Goal: Information Seeking & Learning: Learn about a topic

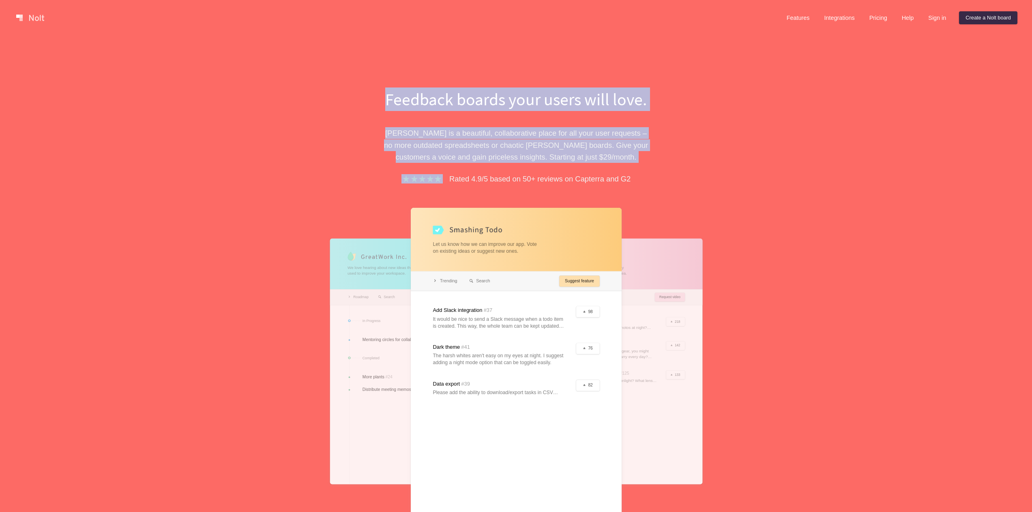
click at [681, 162] on div "Feedback boards your users will love. [PERSON_NAME] is a beautiful, collaborati…" at bounding box center [516, 329] width 365 height 482
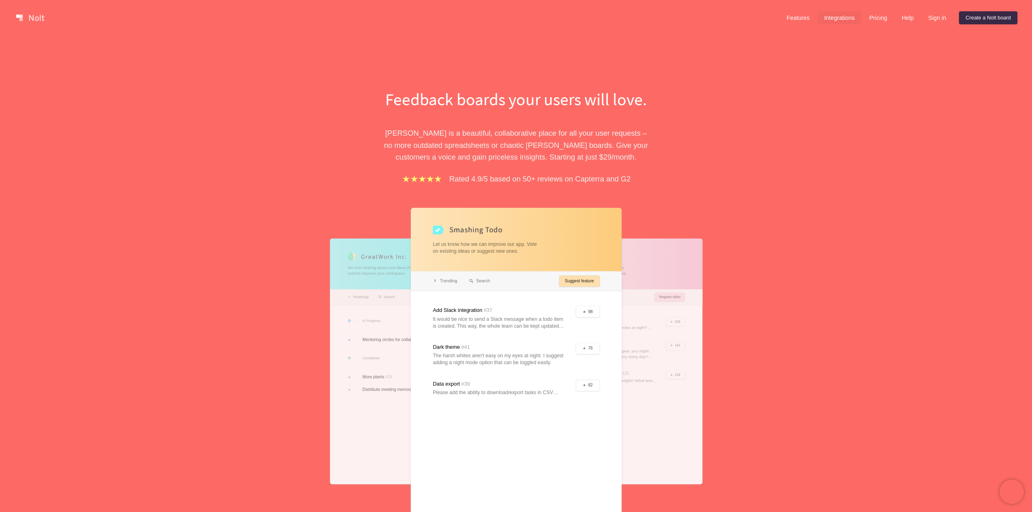
click at [825, 19] on link "Integrations" at bounding box center [838, 17] width 43 height 13
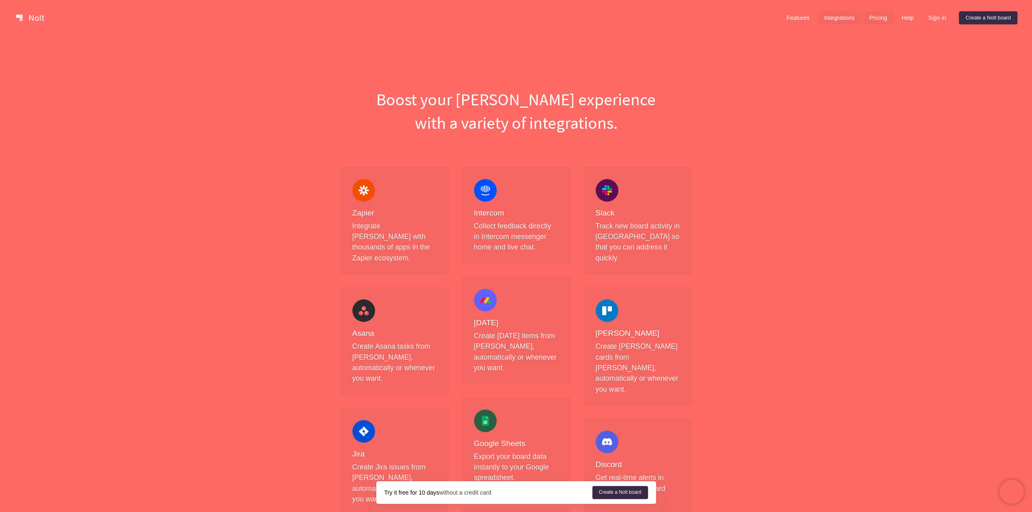
click at [884, 16] on link "Pricing" at bounding box center [878, 17] width 31 height 13
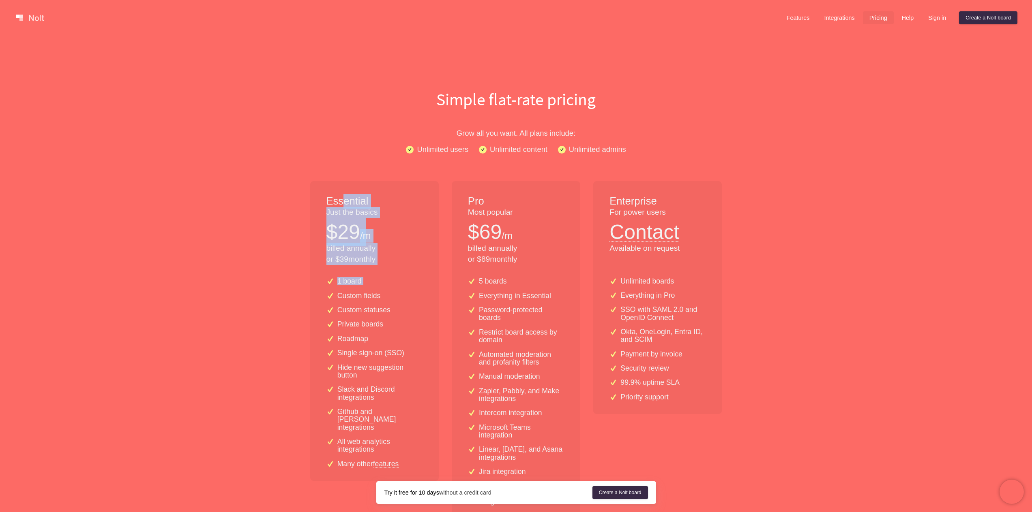
drag, startPoint x: 341, startPoint y: 196, endPoint x: 390, endPoint y: 287, distance: 103.2
click at [390, 287] on div "Essential Just the basics $ 29 /m billed annually or $ 39 monthly 1 board Custo…" at bounding box center [374, 368] width 128 height 374
click at [347, 132] on p "Grow all you want. All plans include:" at bounding box center [516, 133] width 519 height 12
drag, startPoint x: 344, startPoint y: 283, endPoint x: 379, endPoint y: 300, distance: 39.0
click at [380, 328] on div "1 board Custom fields Custom statuses Private boards Roadmap Single sign-on (SS…" at bounding box center [374, 376] width 128 height 210
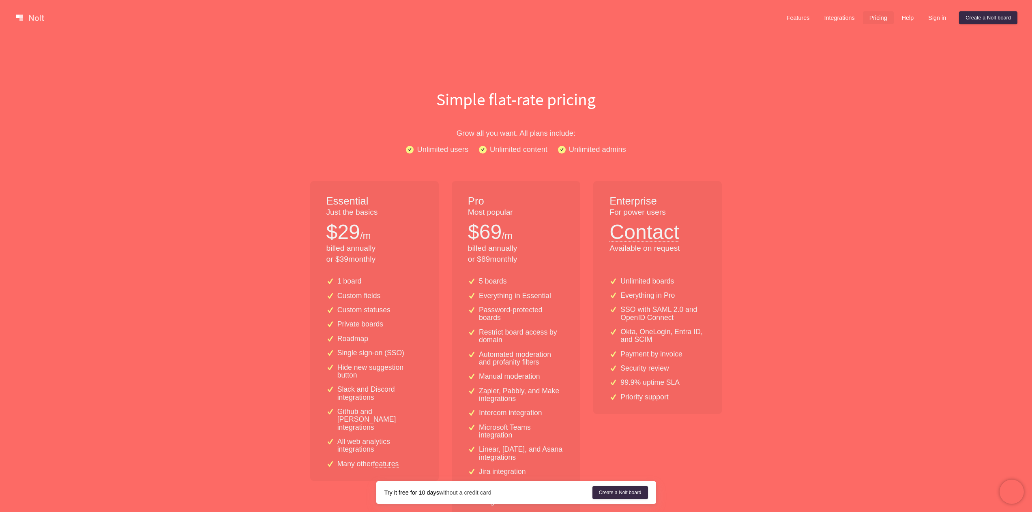
click at [377, 259] on p "billed annually or $ 39 monthly" at bounding box center [374, 254] width 96 height 22
drag, startPoint x: 505, startPoint y: 424, endPoint x: 522, endPoint y: 460, distance: 40.1
click at [522, 460] on div "5 boards Everything in Essential Password-protected boards Restrict board acces…" at bounding box center [516, 413] width 128 height 284
click at [507, 372] on div "5 boards Everything in Essential Password-protected boards Restrict board acces…" at bounding box center [516, 413] width 128 height 284
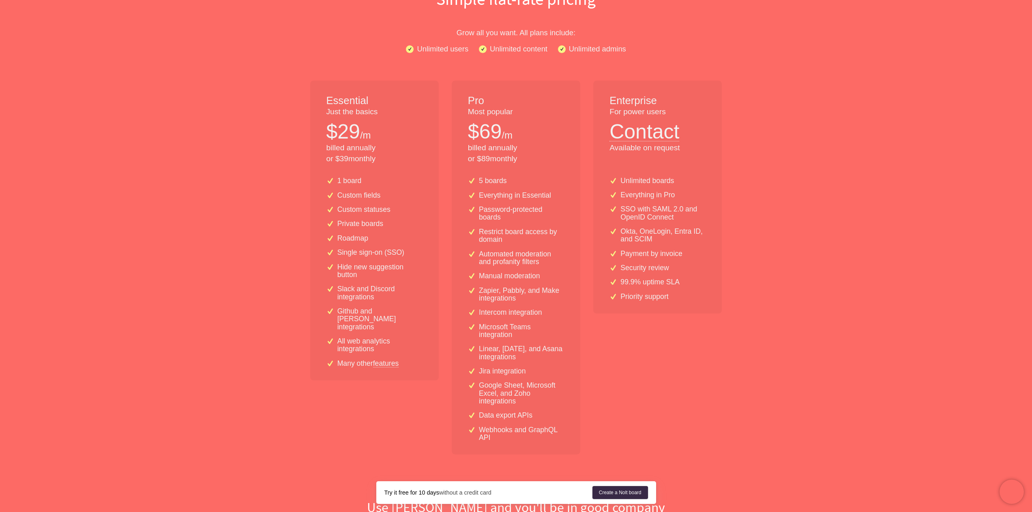
scroll to position [113, 0]
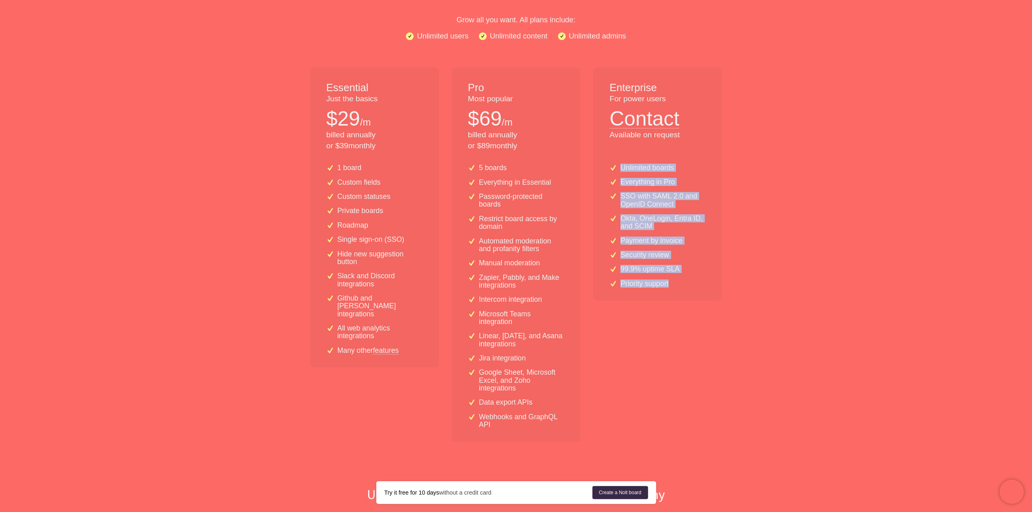
drag, startPoint x: 643, startPoint y: 251, endPoint x: 670, endPoint y: 293, distance: 49.8
click at [670, 293] on div "Unlimited boards Everything in Pro SSO with [PERSON_NAME] 2.0 and OpenID Connec…" at bounding box center [657, 224] width 128 height 154
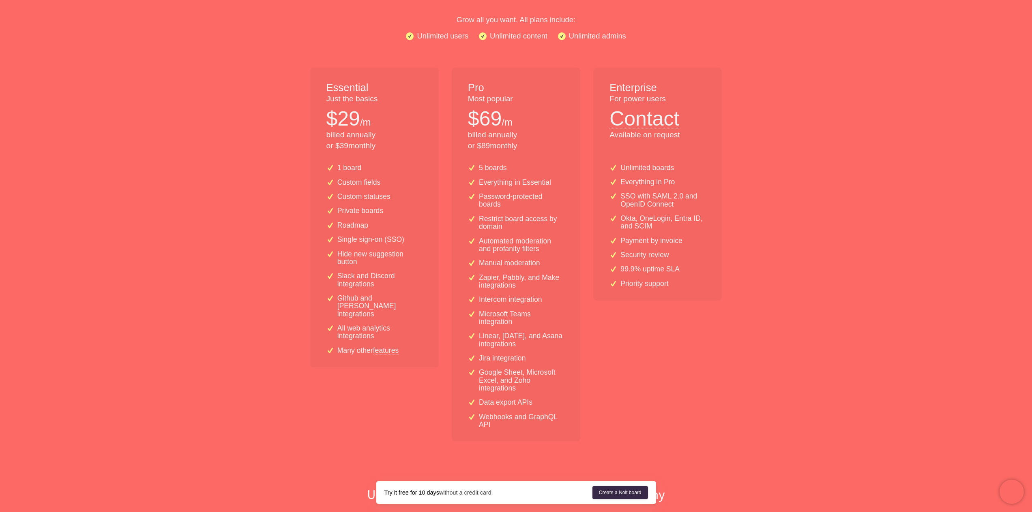
click at [656, 143] on div "Enterprise For power users Contact Available on request" at bounding box center [657, 107] width 128 height 79
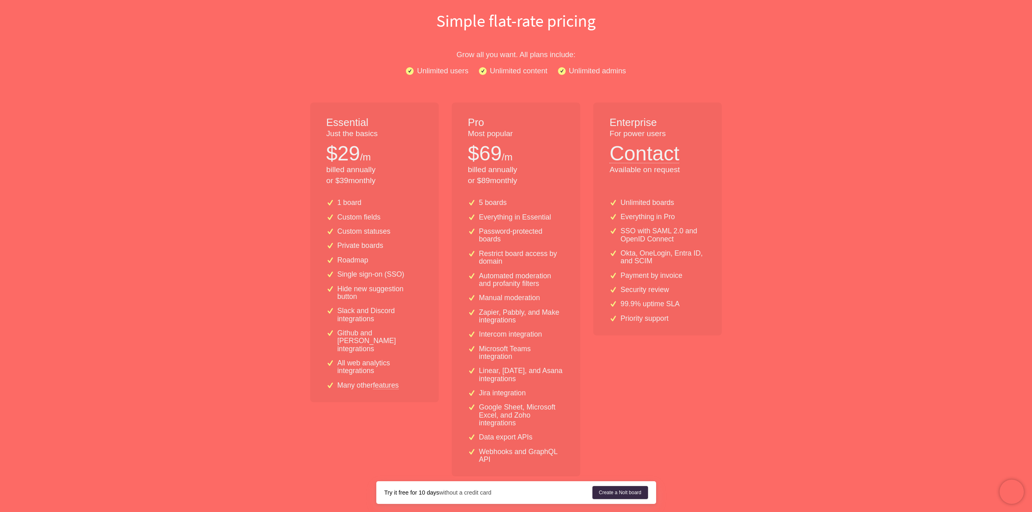
scroll to position [0, 0]
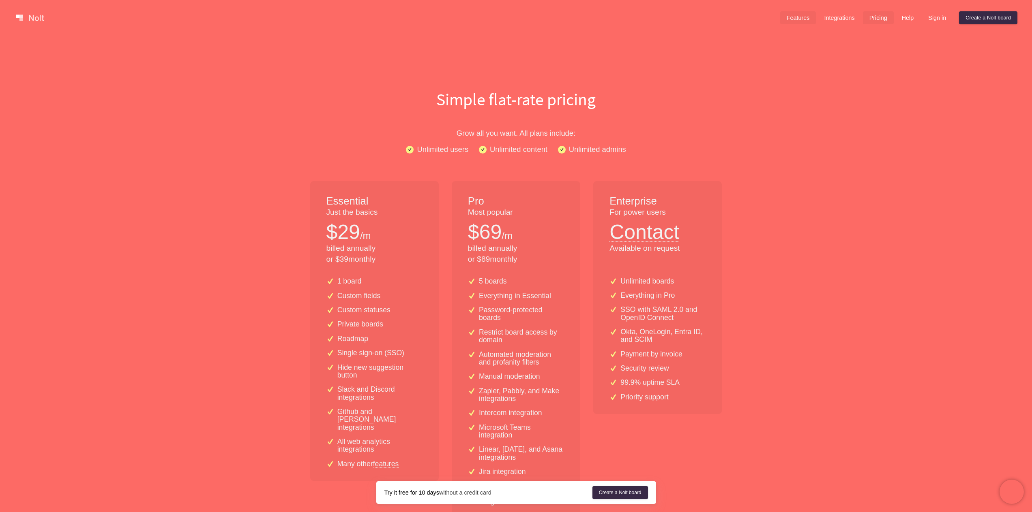
click at [794, 17] on link "Features" at bounding box center [798, 17] width 36 height 13
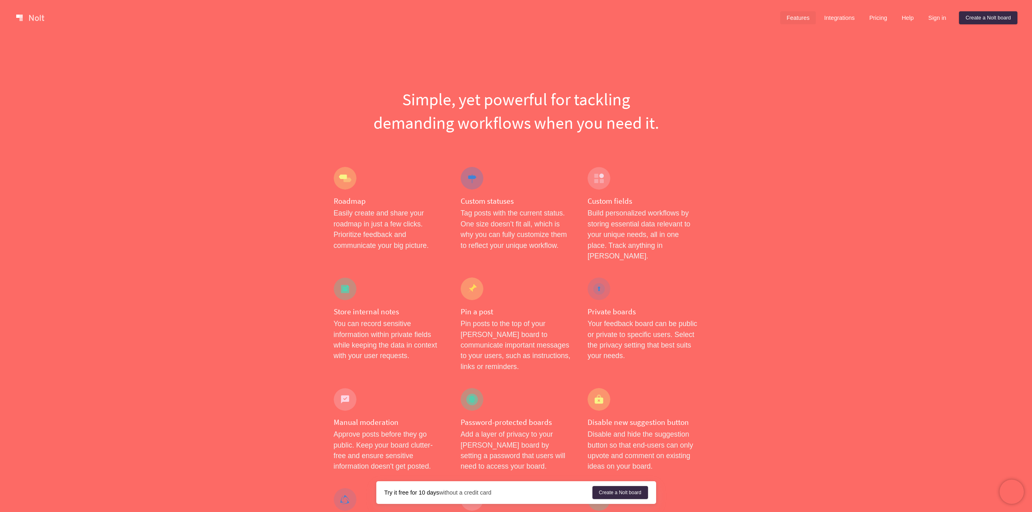
click at [349, 182] on div at bounding box center [345, 178] width 23 height 23
click at [829, 15] on link "Integrations" at bounding box center [838, 17] width 43 height 13
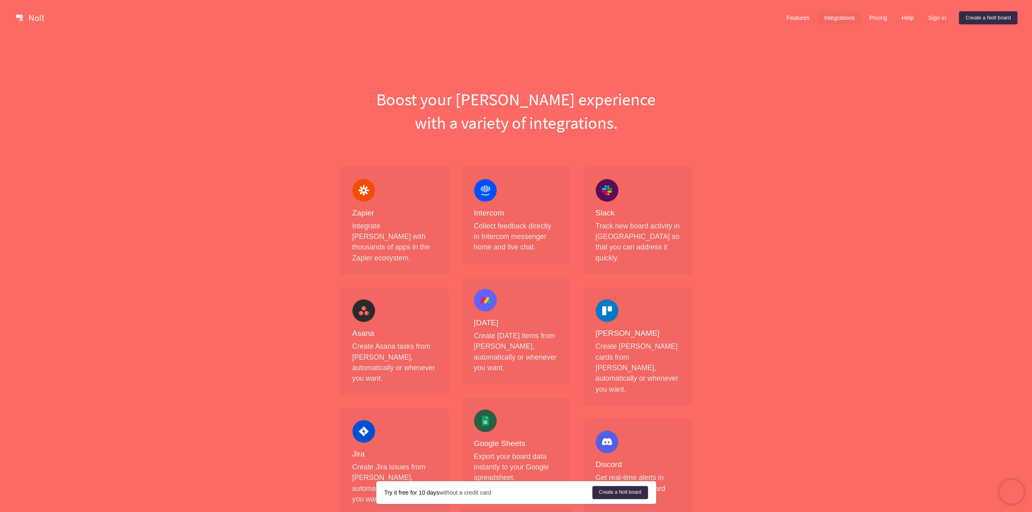
click at [27, 18] on link at bounding box center [30, 17] width 34 height 13
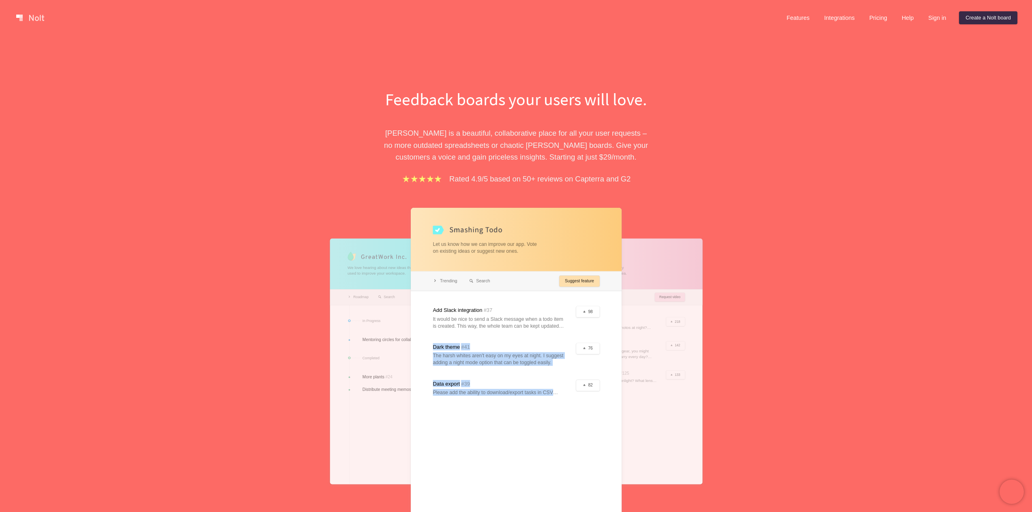
drag, startPoint x: 672, startPoint y: 310, endPoint x: 591, endPoint y: 310, distance: 81.1
click at [587, 311] on div "Feedback boards your users will love. [PERSON_NAME] is a beautiful, collaborati…" at bounding box center [516, 307] width 1032 height 543
click at [645, 305] on div at bounding box center [617, 361] width 169 height 246
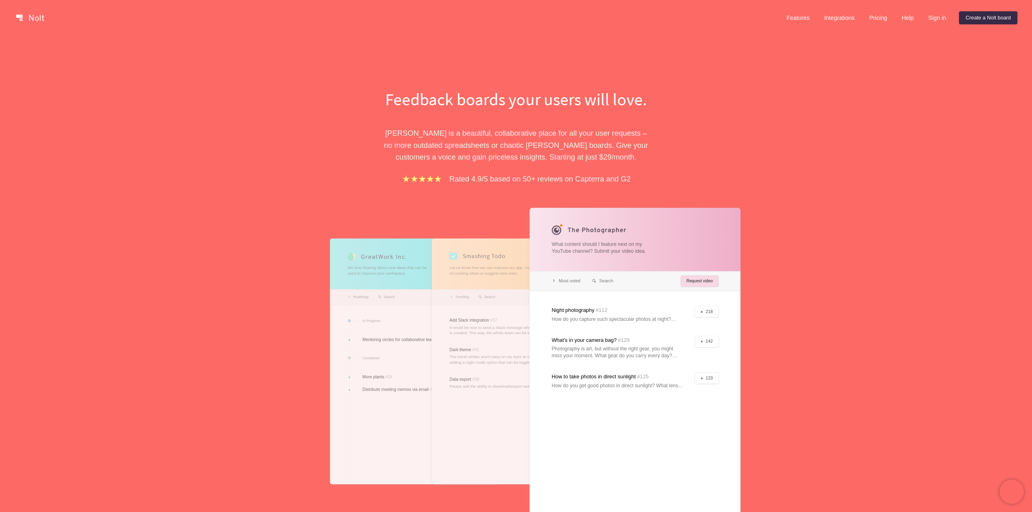
click at [503, 316] on div at bounding box center [516, 361] width 169 height 246
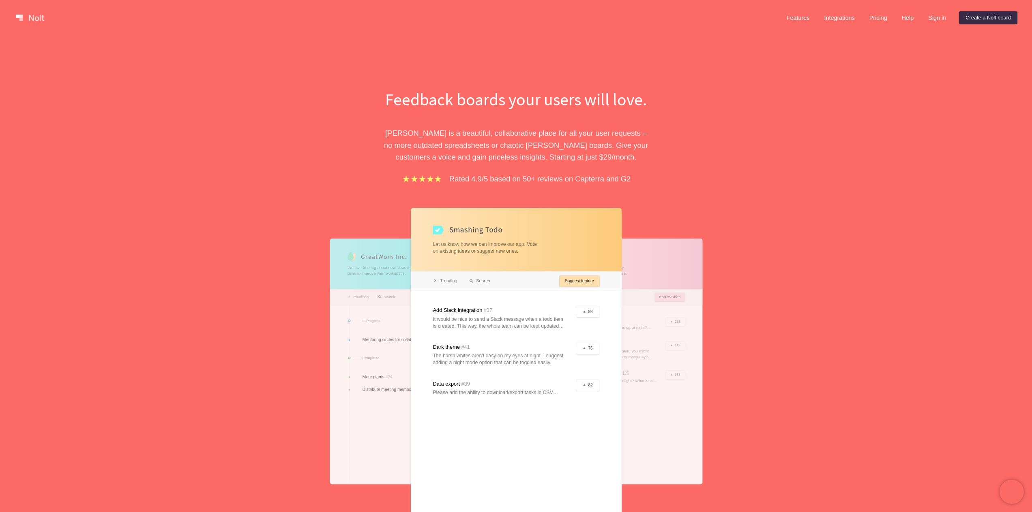
click at [369, 310] on div at bounding box center [414, 361] width 169 height 246
